Goal: Information Seeking & Learning: Check status

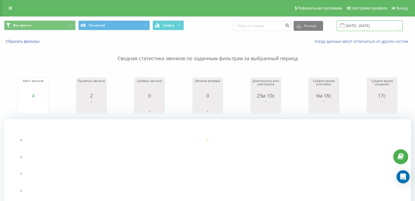
click at [371, 29] on input "[DATE] - [DATE]" at bounding box center [370, 25] width 66 height 11
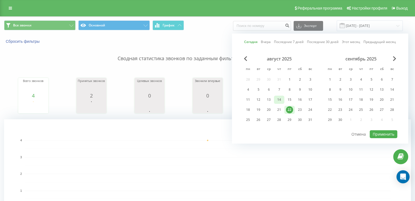
click at [278, 100] on div "14" at bounding box center [279, 99] width 7 height 7
drag, startPoint x: 377, startPoint y: 133, endPoint x: 356, endPoint y: 90, distance: 47.7
click at [377, 133] on button "Применить" at bounding box center [384, 134] width 28 height 8
type input "14.08.2025 - 14.08.2025"
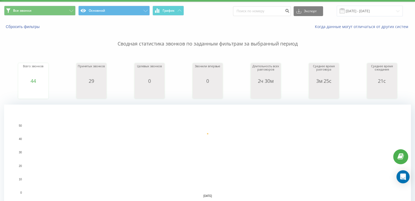
scroll to position [109, 0]
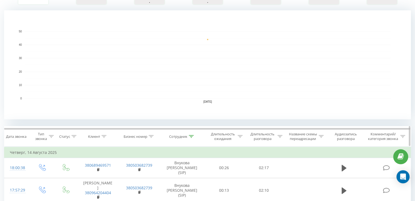
click at [191, 137] on icon at bounding box center [191, 136] width 5 height 3
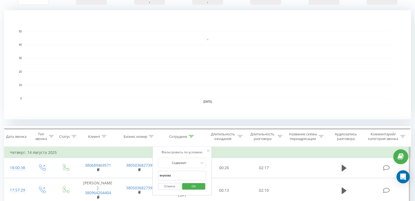
click at [191, 178] on input "внукова" at bounding box center [182, 176] width 48 height 10
click button "OK" at bounding box center [193, 186] width 23 height 7
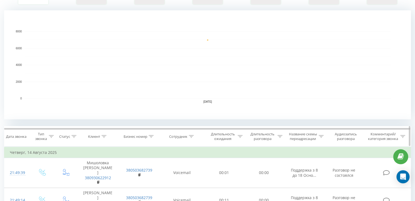
click at [105, 134] on th "Клиент" at bounding box center [97, 137] width 41 height 20
click at [104, 135] on div at bounding box center [104, 137] width 5 height 5
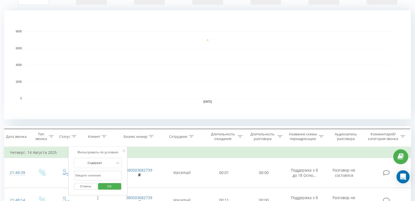
click at [106, 175] on input "text" at bounding box center [98, 176] width 48 height 10
paste input "380989190381"
type input "380989190381"
click button "OK" at bounding box center [109, 186] width 23 height 7
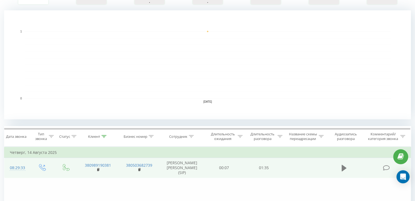
click at [341, 166] on button at bounding box center [344, 168] width 8 height 8
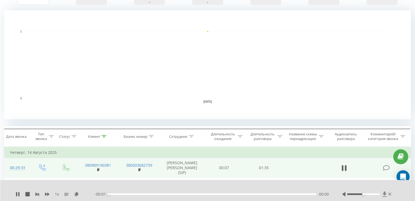
click at [384, 194] on icon at bounding box center [384, 194] width 4 height 5
click at [365, 196] on div at bounding box center [367, 194] width 50 height 5
drag, startPoint x: 363, startPoint y: 195, endPoint x: 365, endPoint y: 199, distance: 5.0
click at [384, 194] on div at bounding box center [367, 194] width 50 height 5
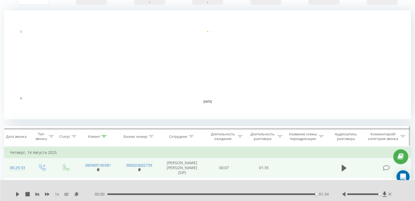
click at [103, 136] on icon at bounding box center [104, 136] width 5 height 3
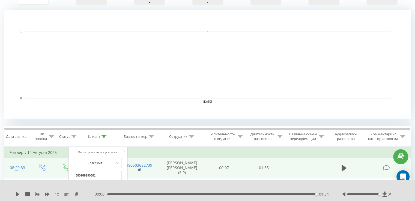
click at [114, 174] on input "380989190381" at bounding box center [98, 176] width 48 height 10
click button "OK" at bounding box center [109, 186] width 23 height 7
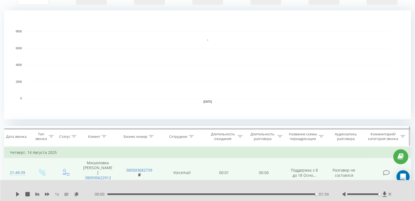
click at [193, 136] on icon at bounding box center [191, 136] width 5 height 3
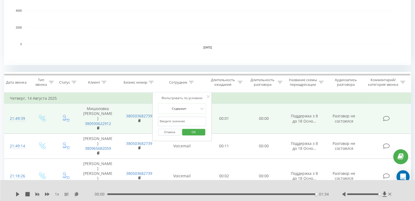
scroll to position [164, 0]
click at [171, 123] on input "text" at bounding box center [182, 122] width 48 height 10
type input "внукова"
click button "OK" at bounding box center [193, 132] width 23 height 7
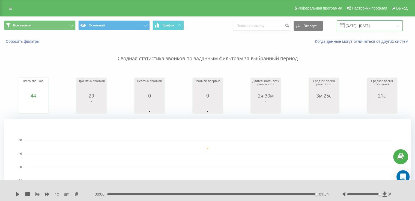
click at [353, 27] on input "14.08.2025 - 14.08.2025" at bounding box center [370, 25] width 66 height 11
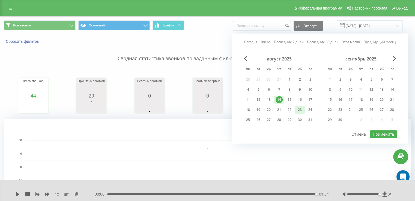
drag, startPoint x: 291, startPoint y: 108, endPoint x: 303, endPoint y: 112, distance: 12.5
click at [291, 108] on div "22" at bounding box center [289, 109] width 7 height 7
click at [383, 132] on button "Применить" at bounding box center [384, 134] width 28 height 8
type input "[DATE] - [DATE]"
